Goal: Manage account settings

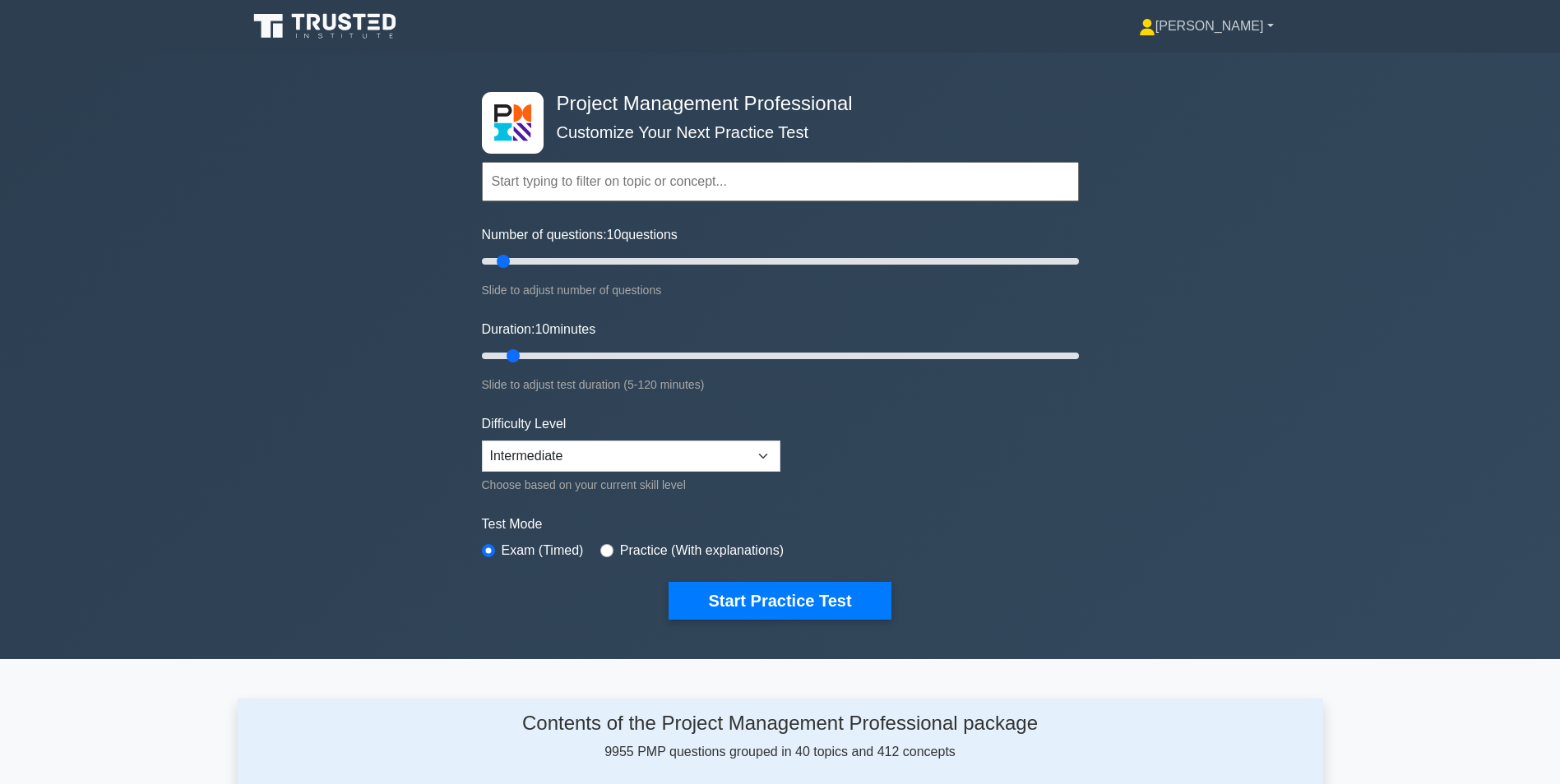
click at [1274, 17] on link "[PERSON_NAME]" at bounding box center [1206, 26] width 214 height 33
click at [1158, 93] on link "Settings" at bounding box center [1164, 92] width 129 height 26
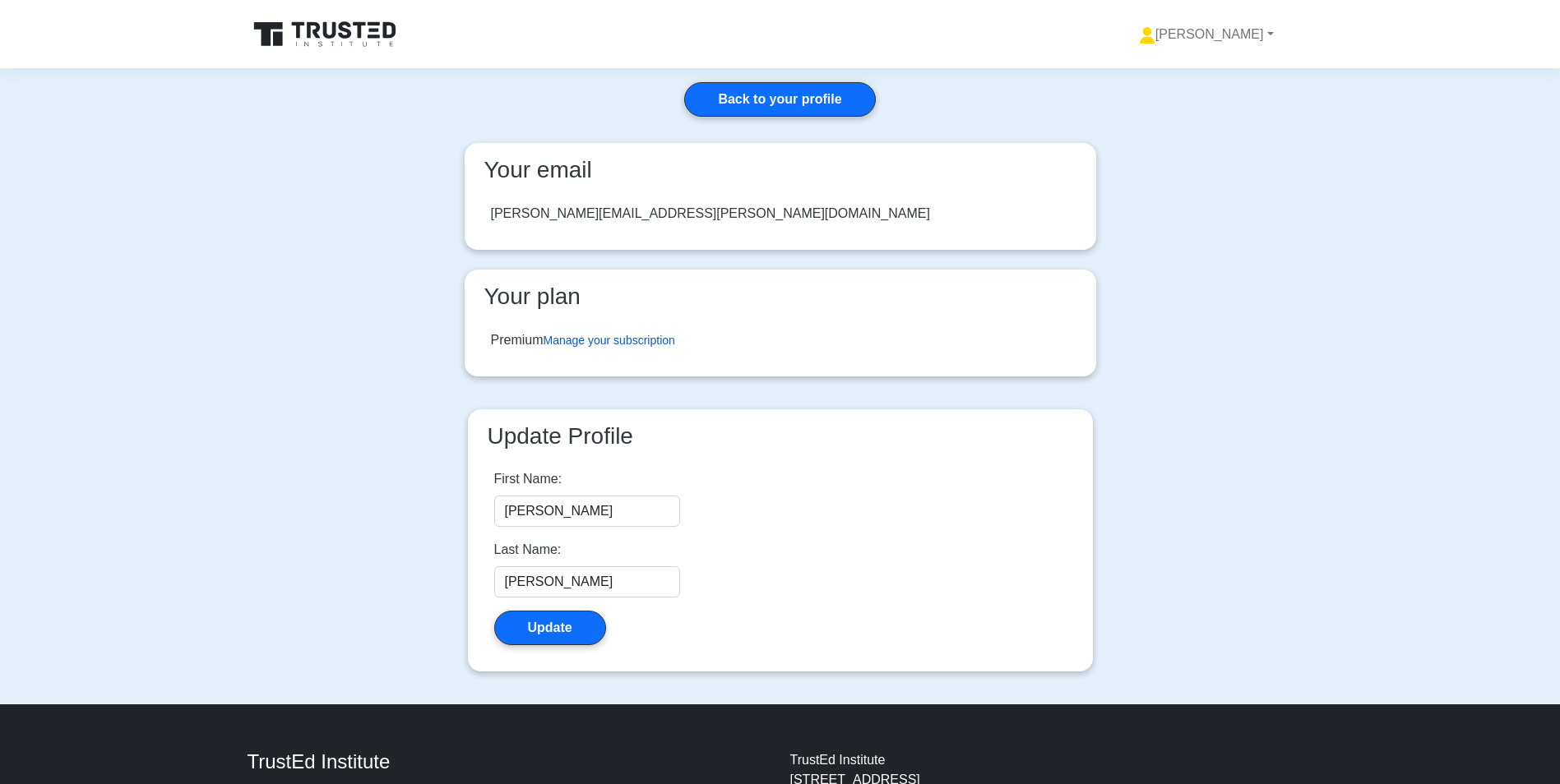
click at [636, 339] on link "Manage your subscription" at bounding box center [609, 340] width 131 height 13
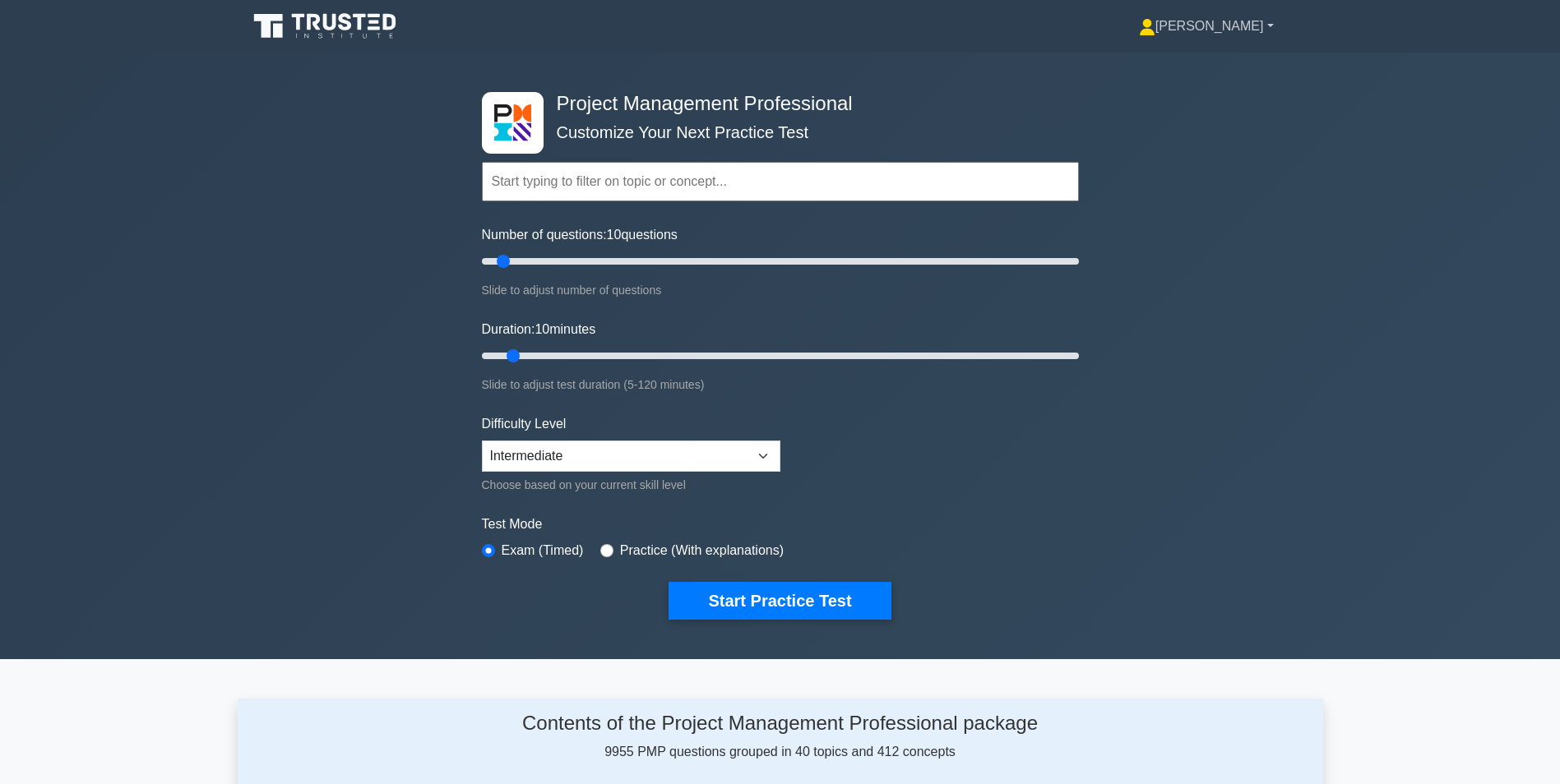
click at [1204, 23] on link "[PERSON_NAME]" at bounding box center [1206, 26] width 214 height 33
click at [1180, 65] on link "Profile" at bounding box center [1164, 65] width 129 height 26
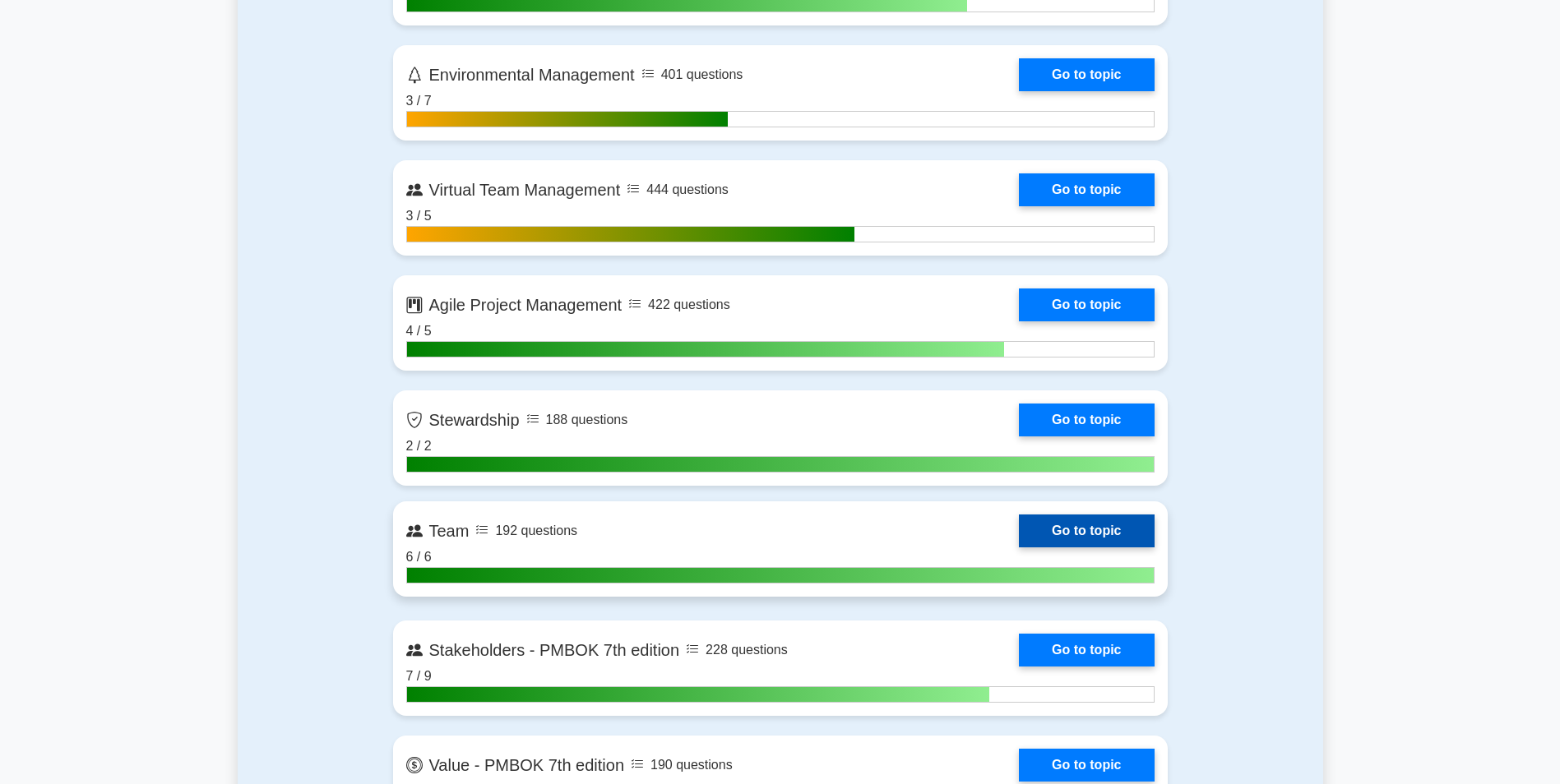
scroll to position [4156, 0]
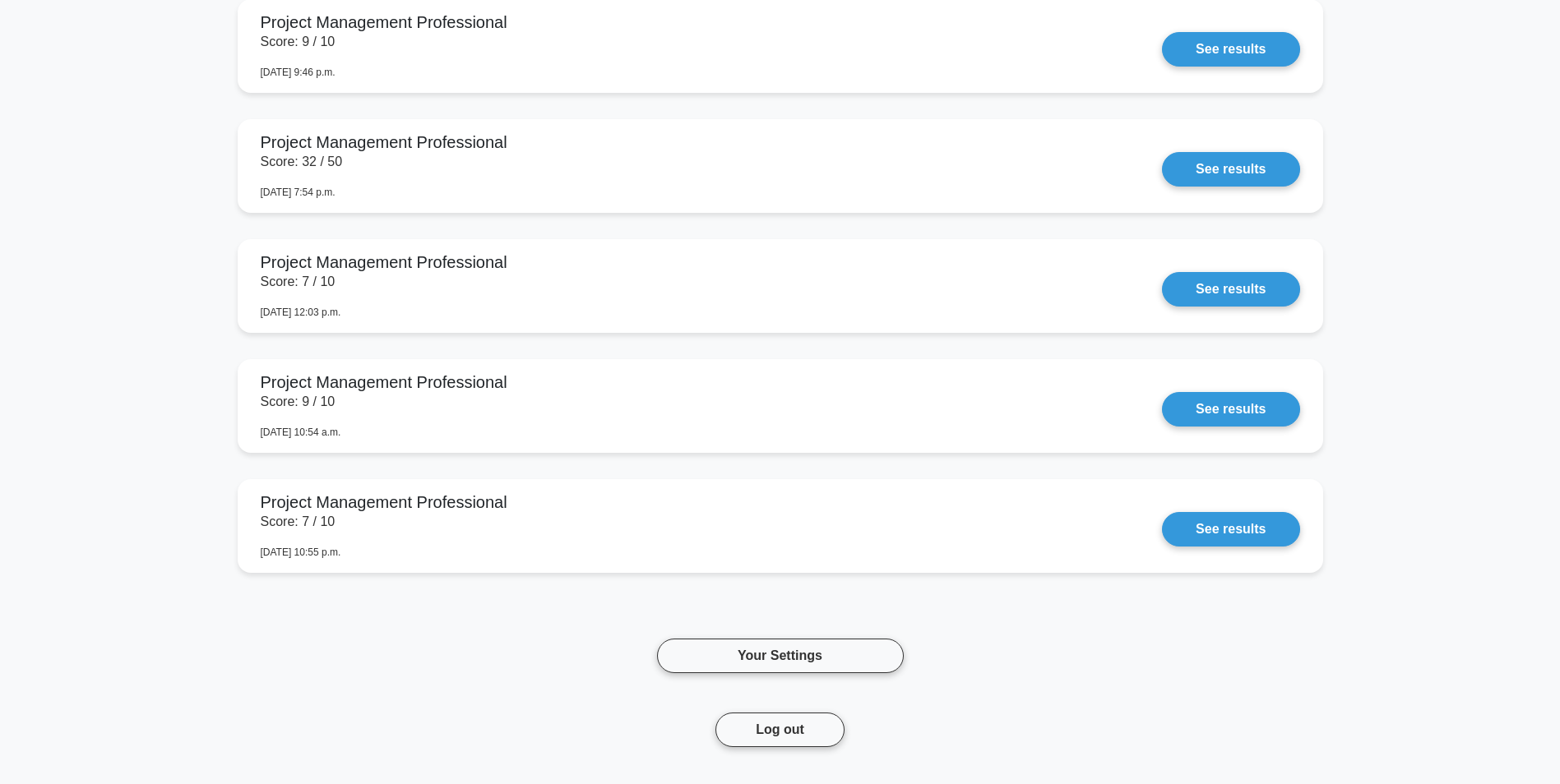
scroll to position [3000, 0]
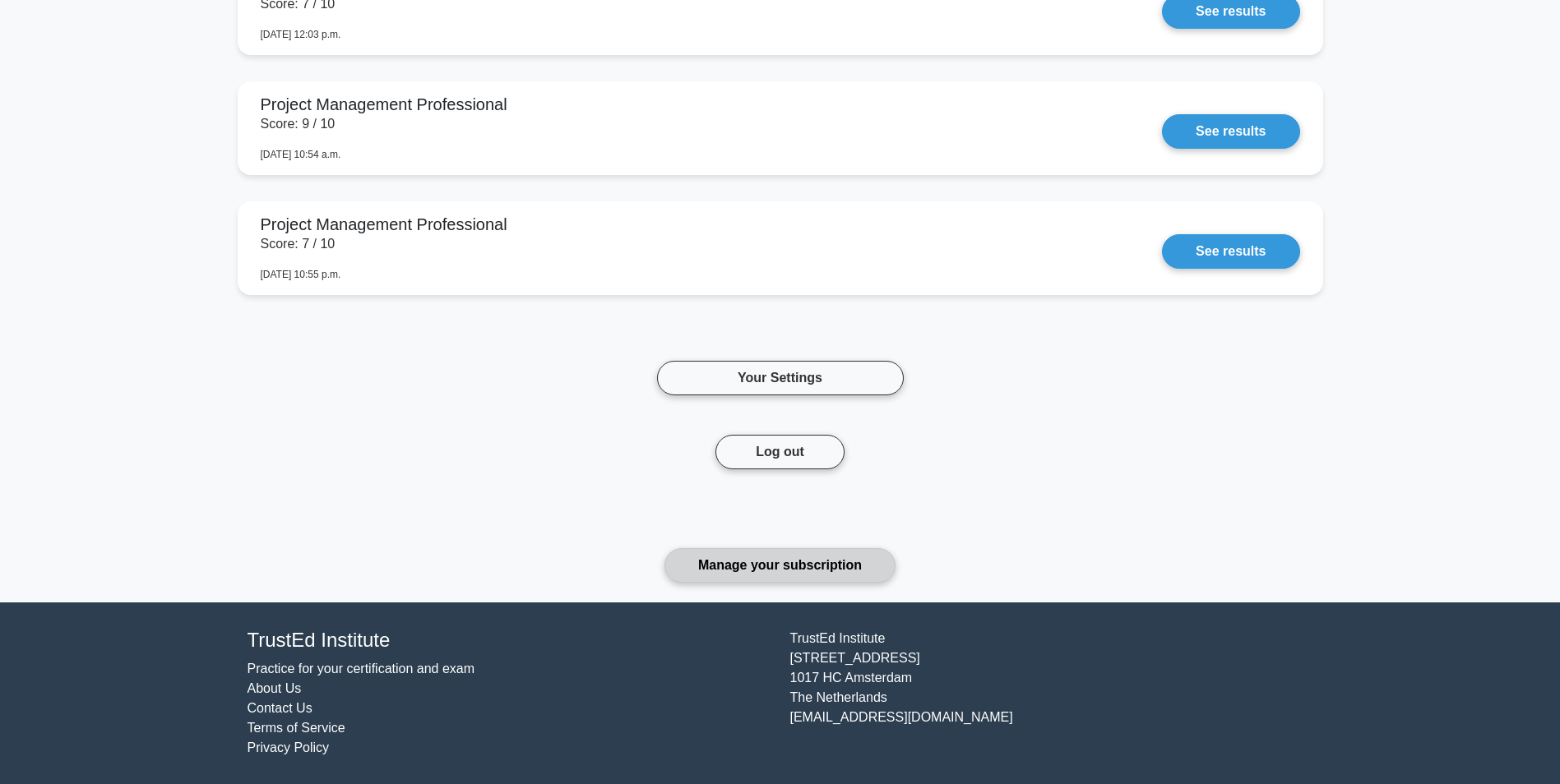
click at [831, 566] on link "Manage your subscription" at bounding box center [780, 565] width 231 height 35
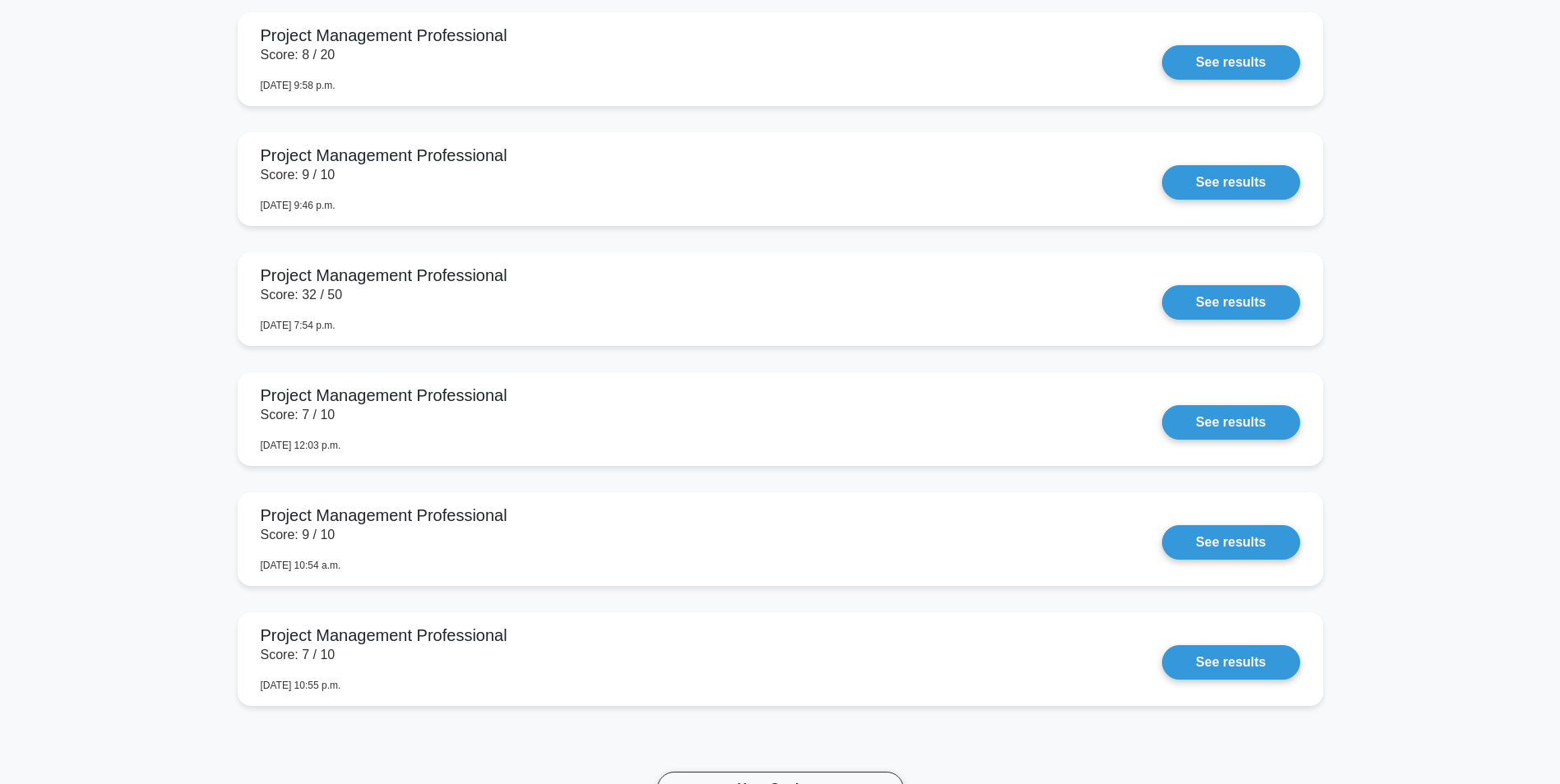
scroll to position [0, 0]
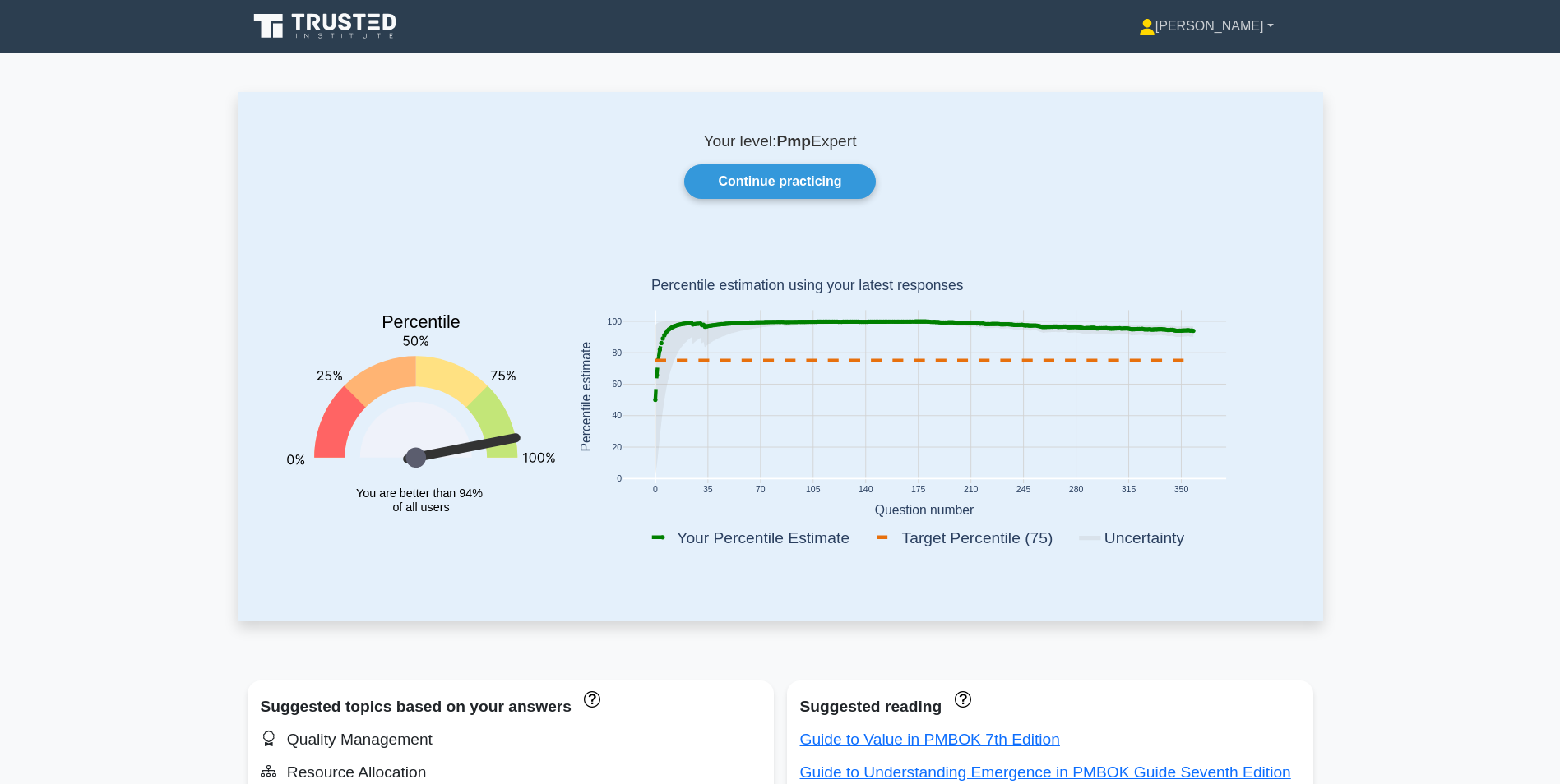
click at [1209, 26] on link "[PERSON_NAME]" at bounding box center [1206, 26] width 214 height 33
click at [1173, 65] on link "Profile" at bounding box center [1164, 65] width 129 height 26
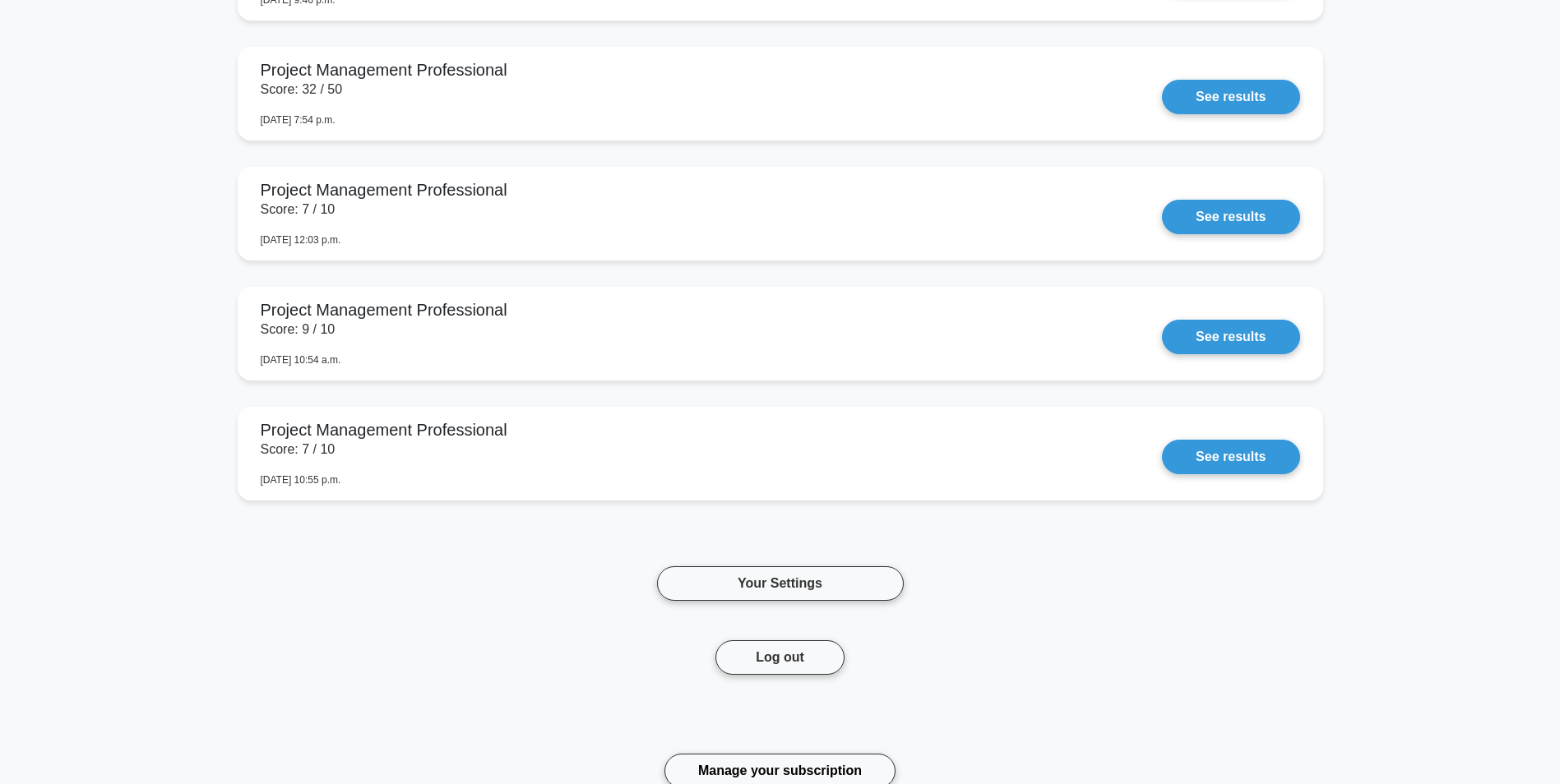
scroll to position [3000, 0]
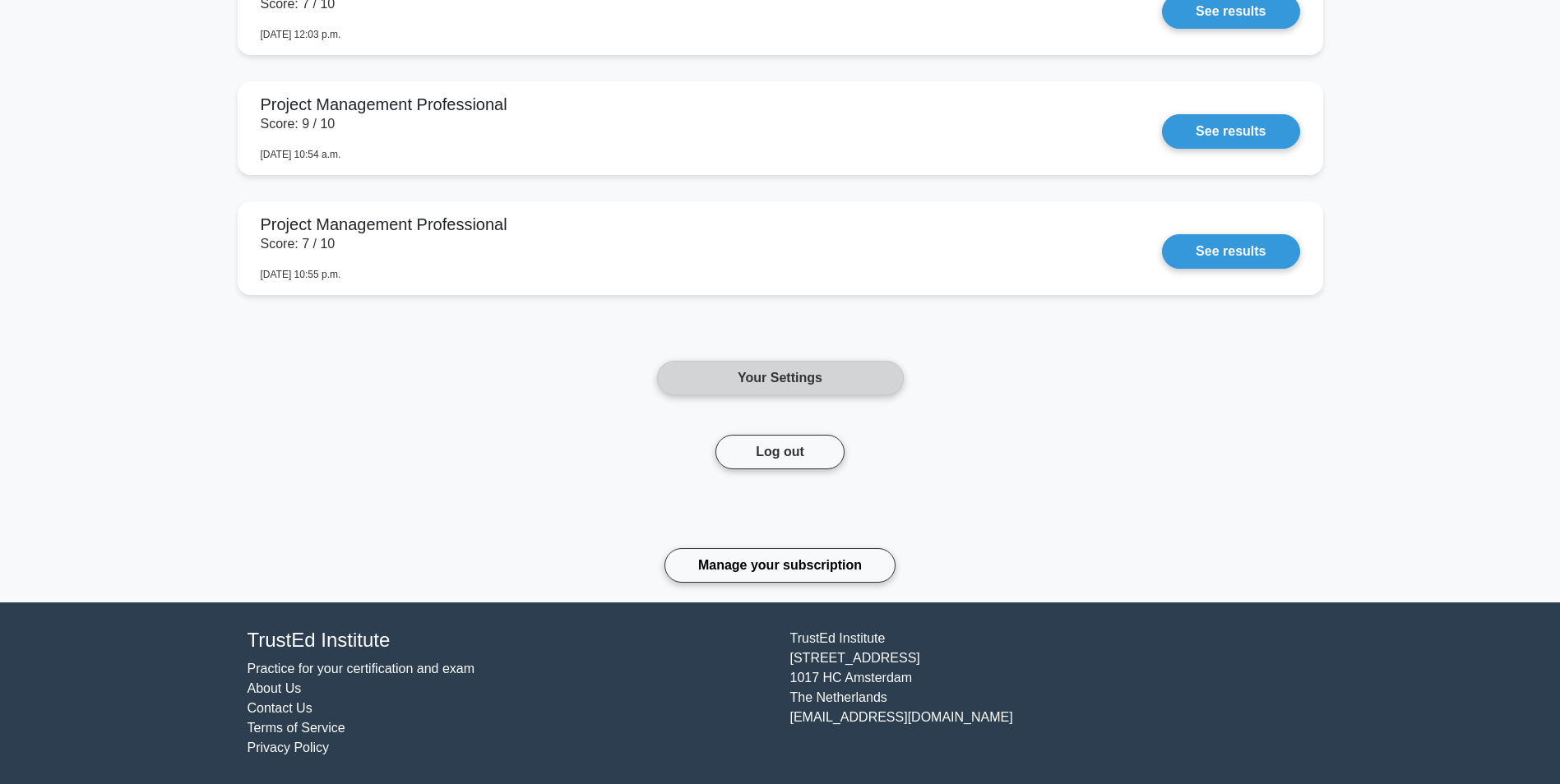
click at [798, 384] on link "Your Settings" at bounding box center [780, 378] width 247 height 35
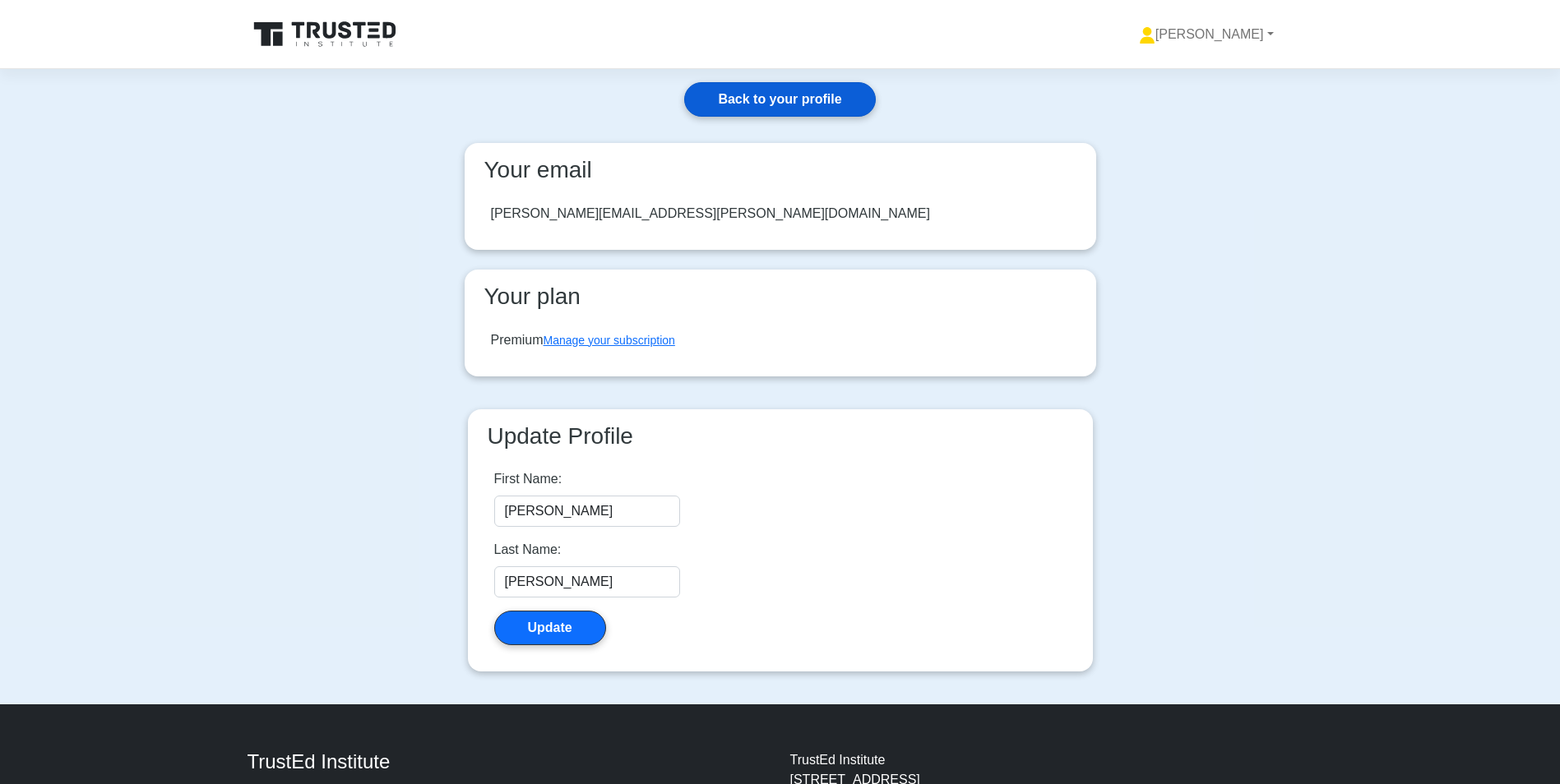
click at [773, 111] on link "Back to your profile" at bounding box center [780, 99] width 191 height 35
click at [1225, 35] on link "[PERSON_NAME]" at bounding box center [1206, 34] width 214 height 33
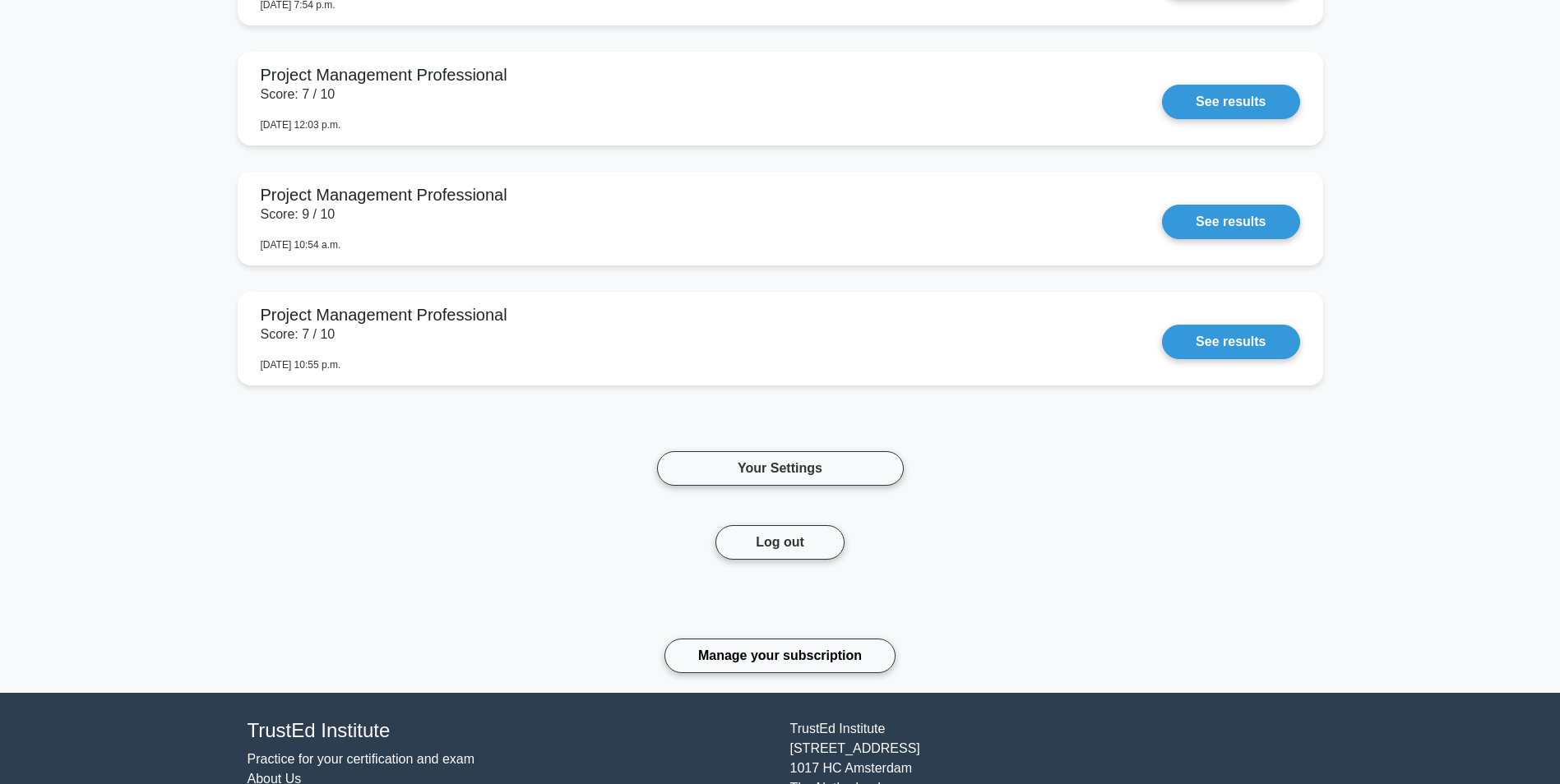
scroll to position [3000, 0]
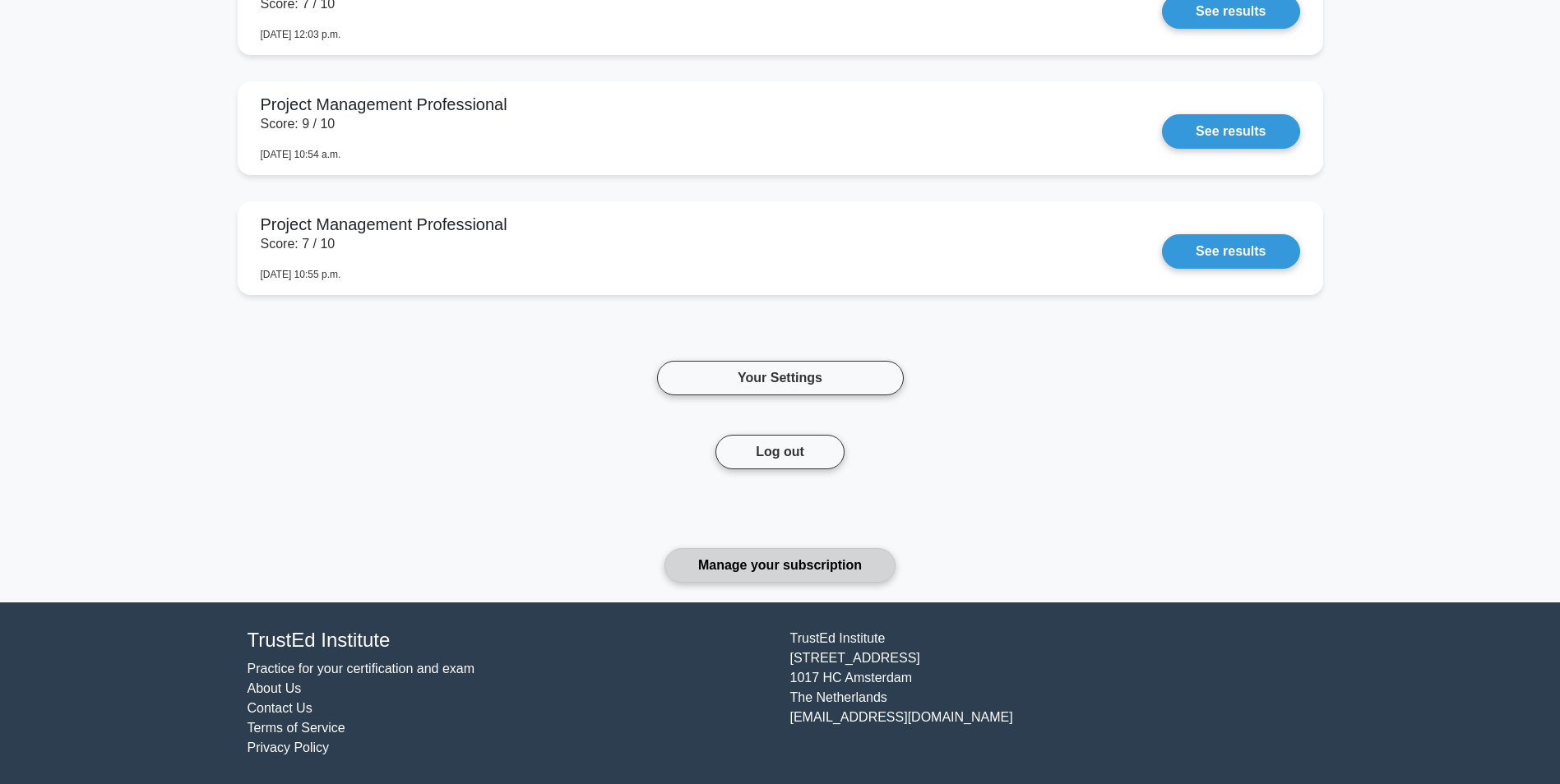
click at [738, 574] on link "Manage your subscription" at bounding box center [780, 565] width 231 height 35
